Goal: Task Accomplishment & Management: Manage account settings

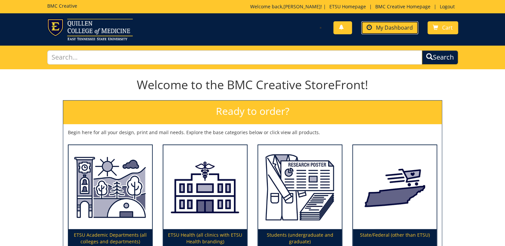
click at [404, 31] on link "My Dashboard" at bounding box center [390, 27] width 57 height 13
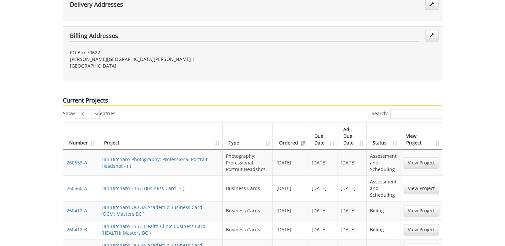
scroll to position [320, 0]
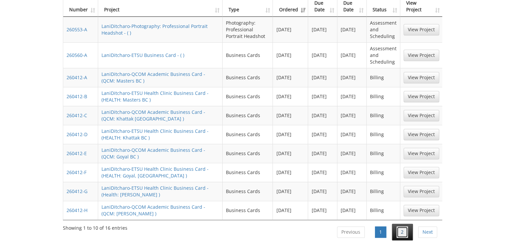
click at [398, 226] on link "2" at bounding box center [402, 231] width 11 height 11
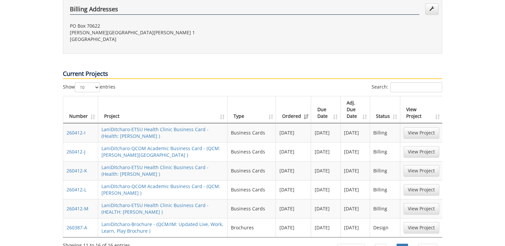
scroll to position [240, 0]
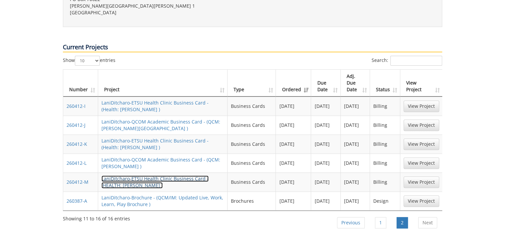
click at [116, 175] on link "LaniDitcharo-ETSU Health Clinic Business Card - (HEALTH: Gole BC )" at bounding box center [155, 181] width 107 height 13
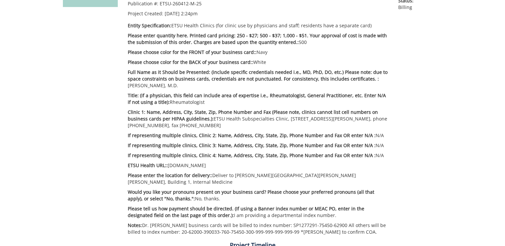
scroll to position [160, 0]
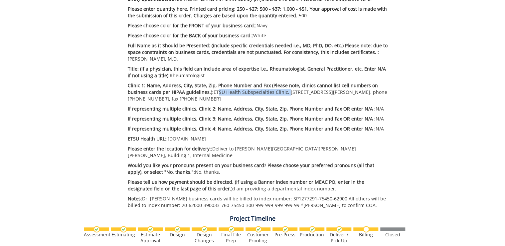
drag, startPoint x: 212, startPoint y: 93, endPoint x: 283, endPoint y: 93, distance: 70.6
click at [283, 93] on p "Clinic 1: Name, Address, City, State, Zip, Phone Number and Fax (Please note, c…" at bounding box center [258, 92] width 261 height 20
drag, startPoint x: 283, startPoint y: 93, endPoint x: 277, endPoint y: 93, distance: 6.0
copy p "ETSU Health Subspecialties Clinic"
click at [285, 99] on p "Clinic 1: Name, Address, City, State, Zip, Phone Number and Fax (Please note, c…" at bounding box center [258, 92] width 261 height 20
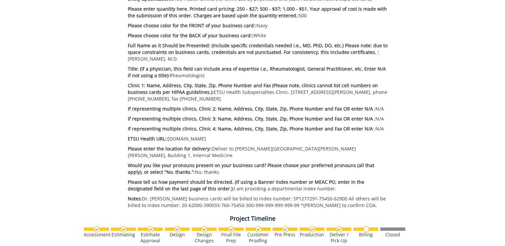
click at [67, 136] on div "Project Timeline Assessment Estimating" at bounding box center [253, 104] width 400 height 330
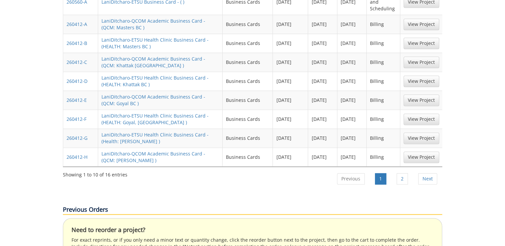
scroll to position [426, 0]
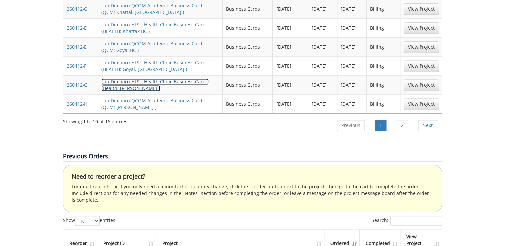
click at [125, 78] on link "LaniDitcharo-ETSU Health Clinic Business Card - (Health: Beeler BC )" at bounding box center [155, 84] width 107 height 13
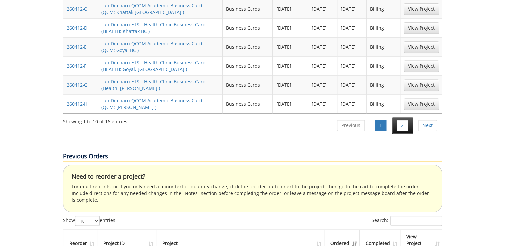
click at [409, 117] on li "2" at bounding box center [402, 125] width 21 height 17
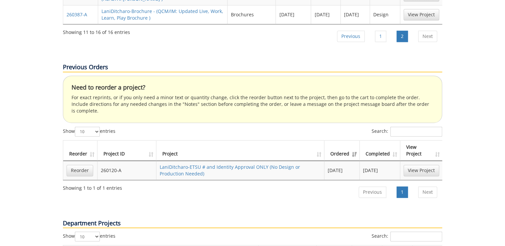
scroll to position [293, 0]
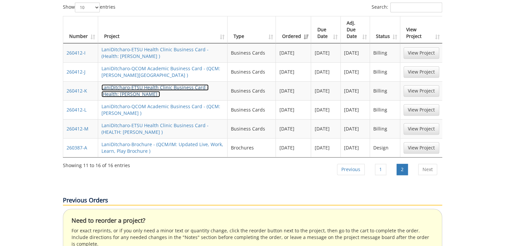
click at [113, 84] on link "LaniDitcharo-ETSU Health Clinic Business Card - (Health: Tierney BC )" at bounding box center [155, 90] width 107 height 13
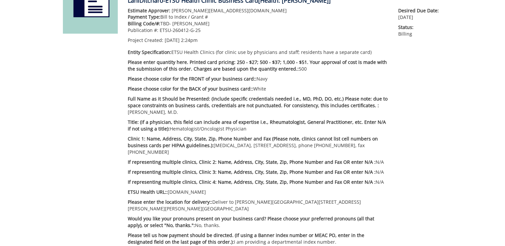
scroll to position [133, 0]
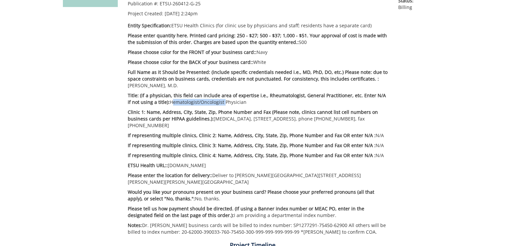
drag, startPoint x: 165, startPoint y: 103, endPoint x: 218, endPoint y: 103, distance: 53.3
click at [218, 103] on p "Title: (if a physician, this field can include area of expertise i.e., Rheumato…" at bounding box center [258, 98] width 261 height 13
copy p "Hematologist/Oncologist"
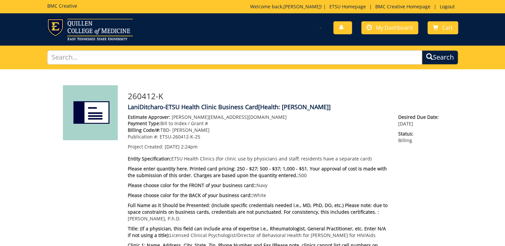
scroll to position [107, 0]
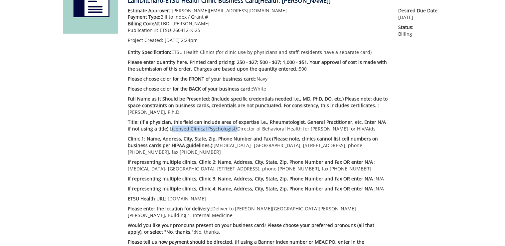
drag, startPoint x: 164, startPoint y: 127, endPoint x: 228, endPoint y: 129, distance: 63.6
click at [228, 129] on p "Title: (if a physician, this field can include area of expertise i.e., Rheumato…" at bounding box center [258, 125] width 261 height 13
drag, startPoint x: 228, startPoint y: 129, endPoint x: 222, endPoint y: 128, distance: 5.8
copy p "Licensed Clinical Psychologist"
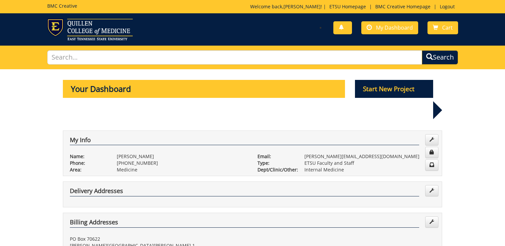
scroll to position [293, 0]
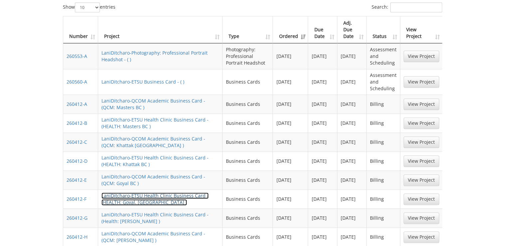
click at [137, 192] on link "LaniDitcharo-ETSU Health Clinic Business Card - (HEALTH: Goyal, [GEOGRAPHIC_DAT…" at bounding box center [155, 198] width 107 height 13
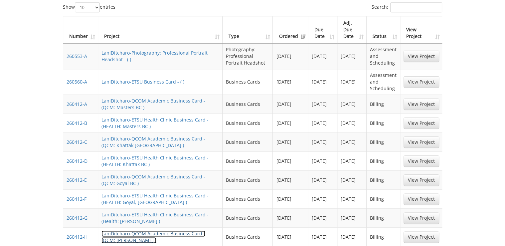
click at [134, 230] on link "LaniDitcharo-QCOM Academic Business Card - (QCM: [PERSON_NAME] )" at bounding box center [154, 236] width 104 height 13
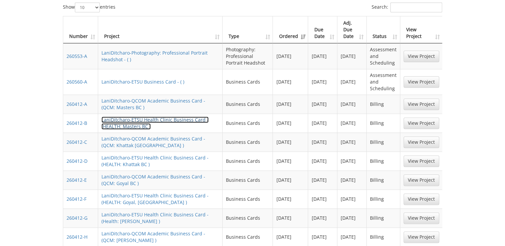
click at [132, 117] on link "LaniDitcharo-ETSU Health Clinic Business Card - (HEALTH: Masters BC )" at bounding box center [155, 123] width 107 height 13
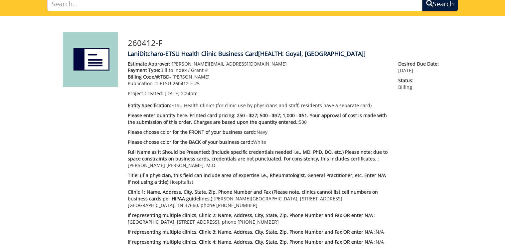
scroll to position [80, 0]
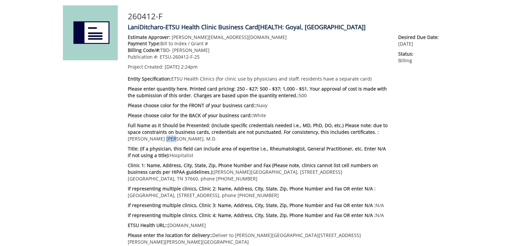
drag, startPoint x: 142, startPoint y: 140, endPoint x: 153, endPoint y: 140, distance: 11.0
click at [153, 140] on p "Full Name as it Should be Presented: (include specific credentials needed i.e.,…" at bounding box center [258, 132] width 261 height 20
drag, startPoint x: 153, startPoint y: 140, endPoint x: 148, endPoint y: 139, distance: 5.0
copy p "M.D."
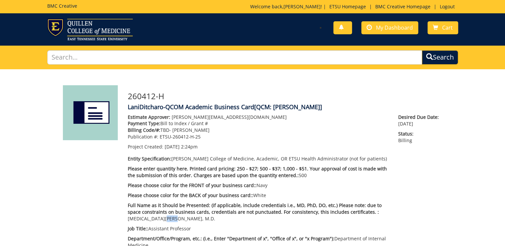
drag, startPoint x: 139, startPoint y: 217, endPoint x: 129, endPoint y: 217, distance: 10.0
click at [129, 217] on p "Full Name as it Should be Presented: (if applicable, include credentials i.e., …" at bounding box center [258, 212] width 261 height 20
copy p "M.D."
